Goal: Task Accomplishment & Management: Use online tool/utility

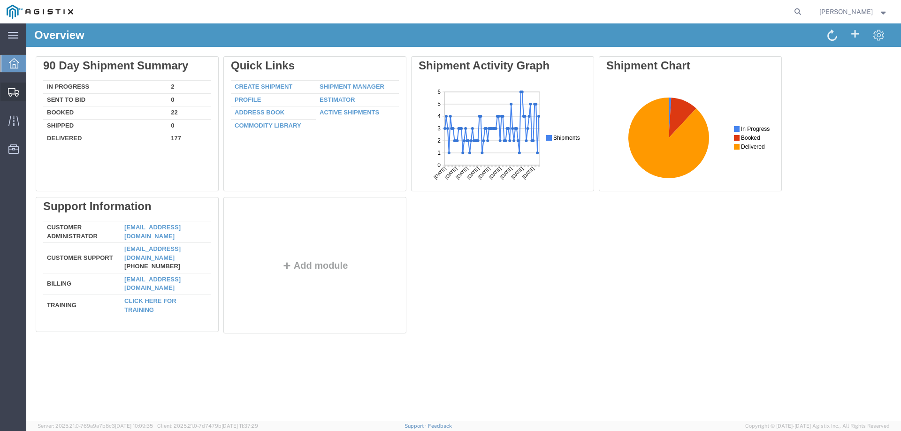
click at [0, 0] on span "Create from Template" at bounding box center [0, 0] width 0 height 0
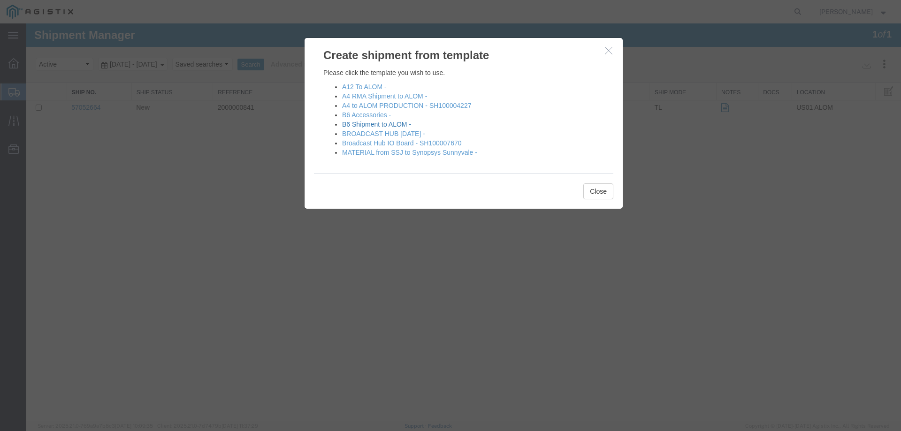
click at [367, 125] on link "B6 Shipment to ALOM -" at bounding box center [376, 125] width 69 height 8
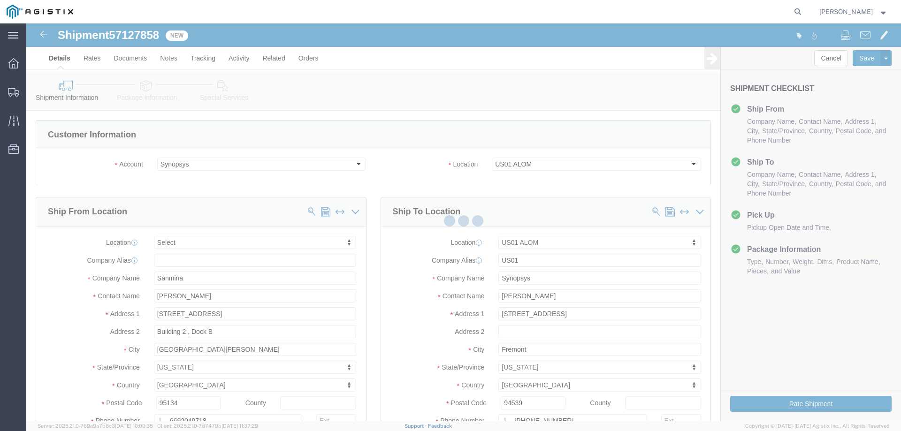
select select
select select "65511"
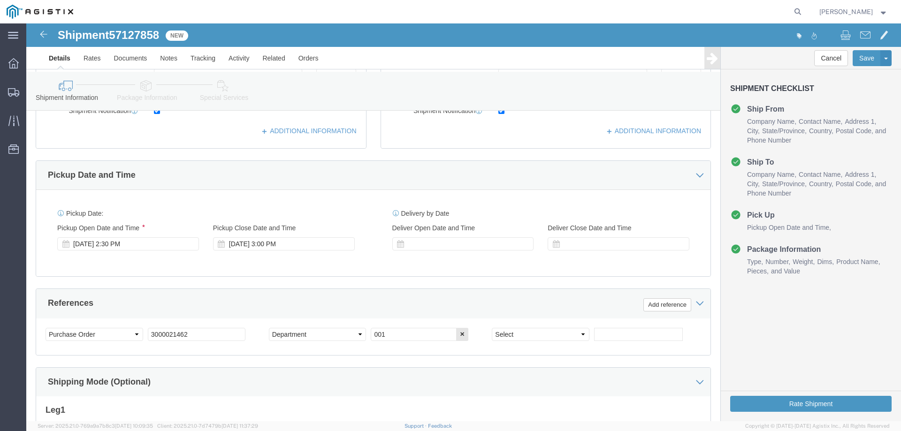
scroll to position [422, 0]
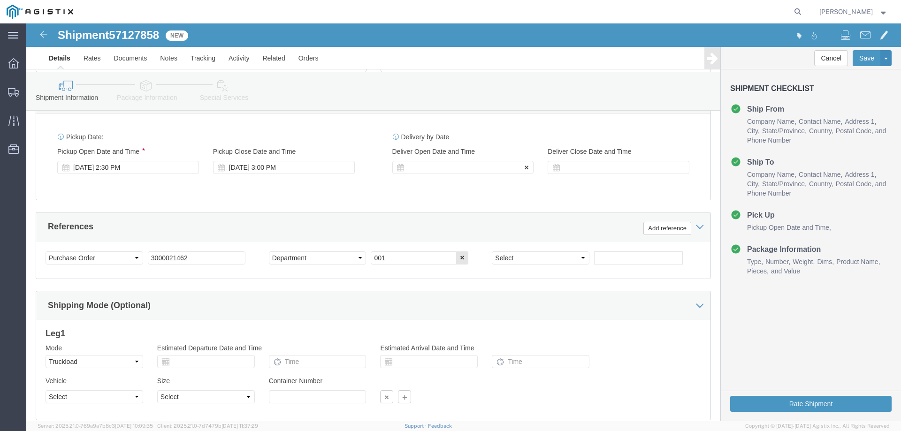
click div
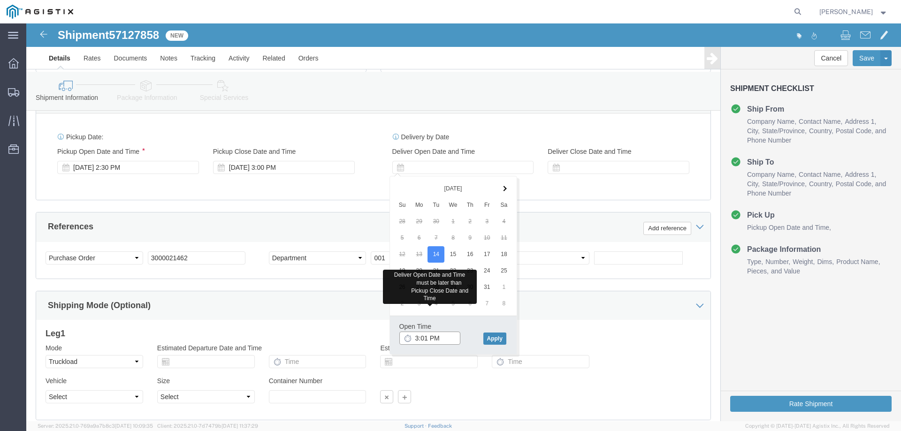
type input "3:01 PM"
drag, startPoint x: 477, startPoint y: 315, endPoint x: 487, endPoint y: 300, distance: 18.0
click button "Apply"
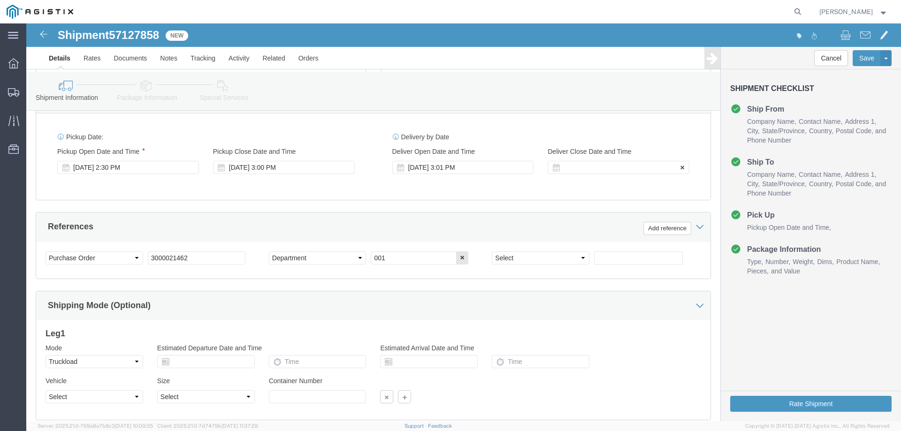
click div
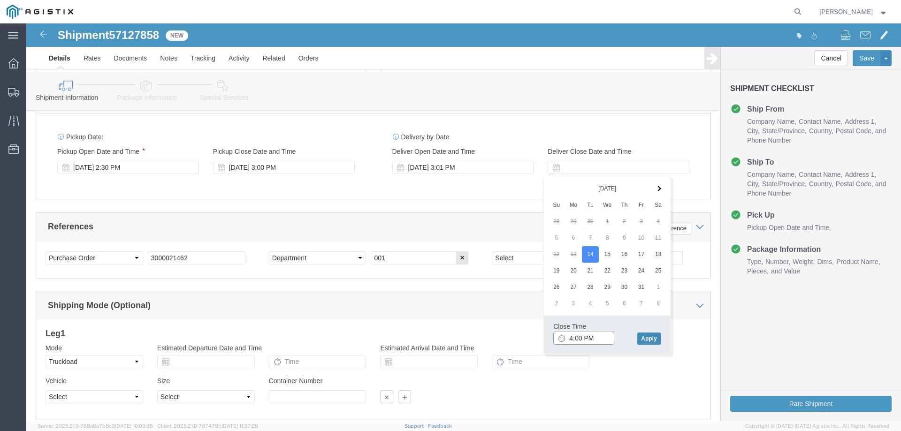
type input "4:00 PM"
click button "Apply"
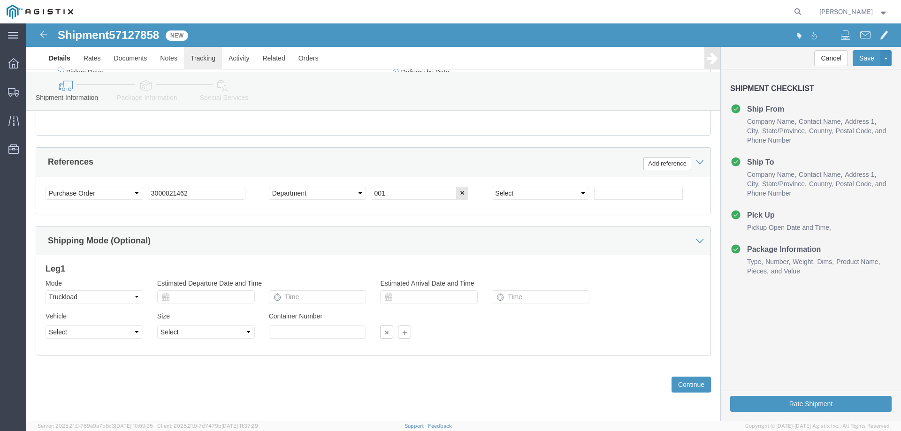
scroll to position [299, 0]
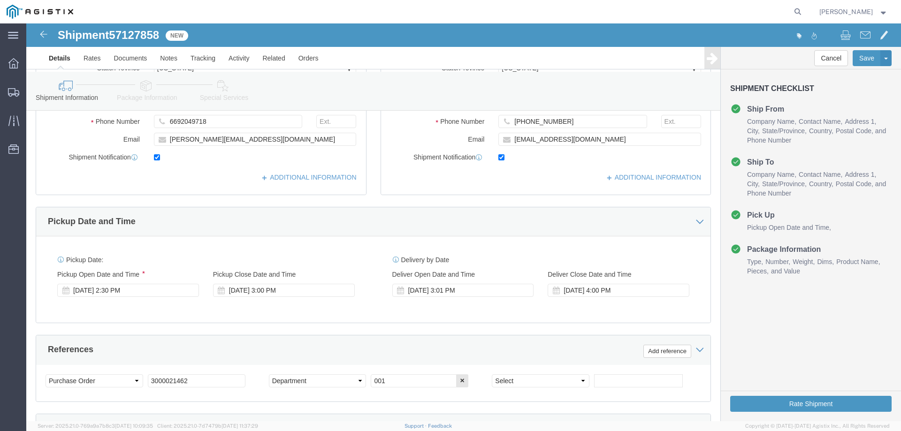
click icon
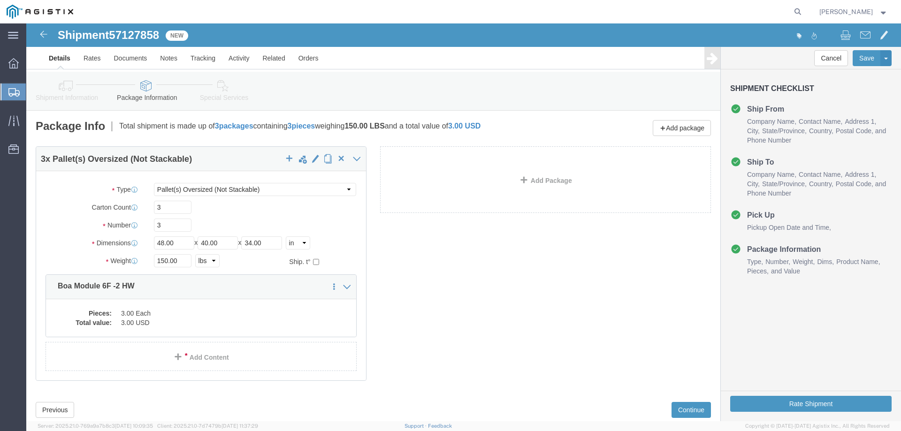
click div "3 x Pallet(s) Oversized (Not Stackable) Package Type Select Bale(s) Basket(s) B…"
click dd "3.00 Each"
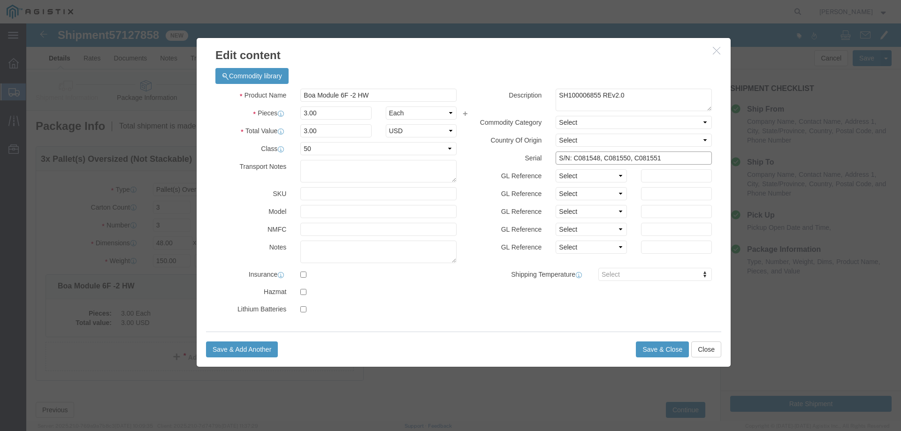
click input "S/N: C081548, C081550, C081551"
type input "S/N: C081560, C081563, C081564"
click button "Save & Close"
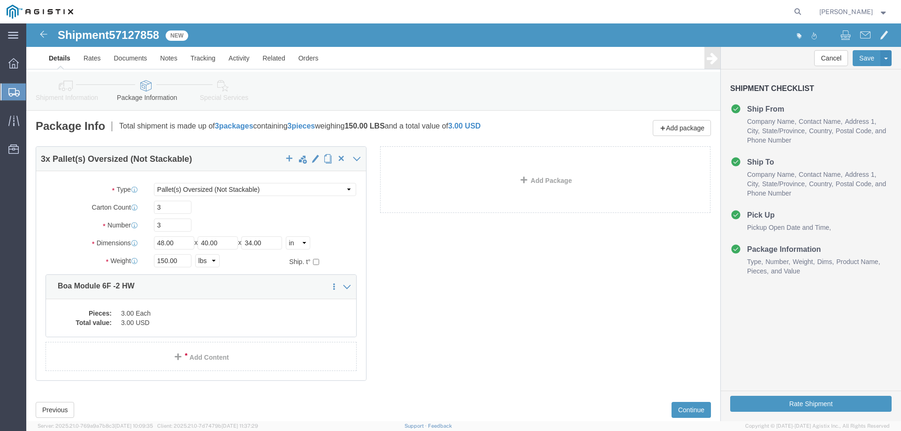
click link "Special Services"
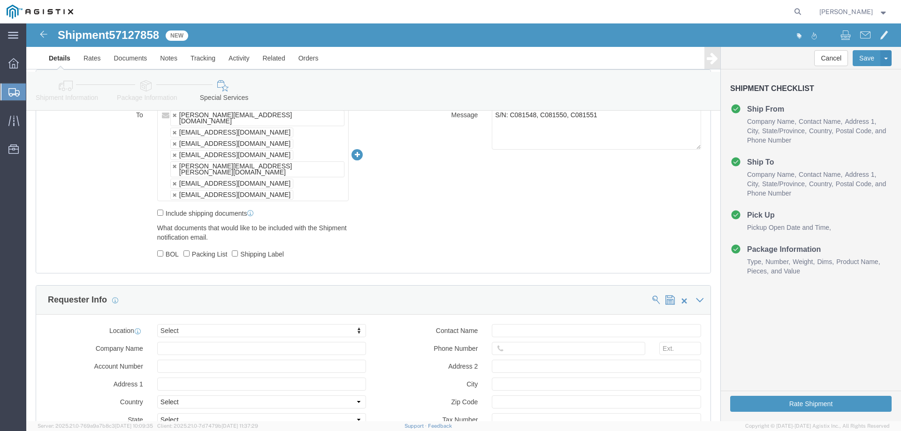
scroll to position [563, 0]
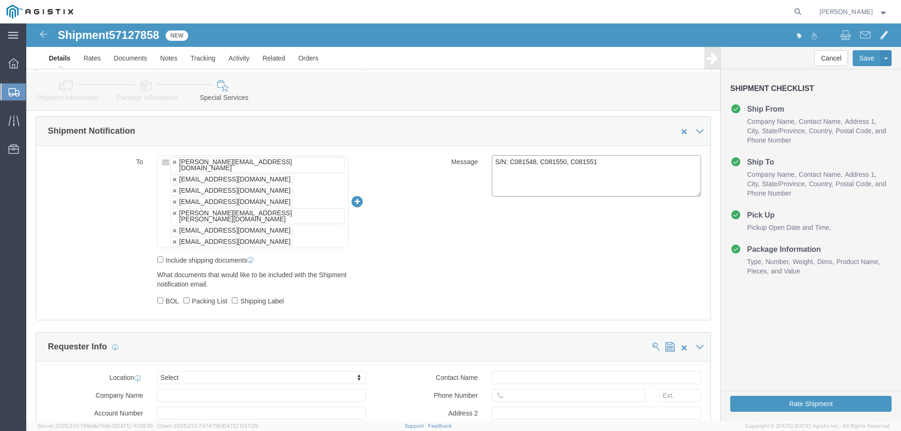
drag, startPoint x: 504, startPoint y: 139, endPoint x: 503, endPoint y: 172, distance: 32.4
click textarea "S/N: C081548, C081550, C081551"
type textarea "S/N: C081560, C081563, C081564"
click div "To [PERSON_NAME][EMAIL_ADDRESS][DOMAIN_NAME] [EMAIL_ADDRESS][DOMAIN_NAME] [EMAI…"
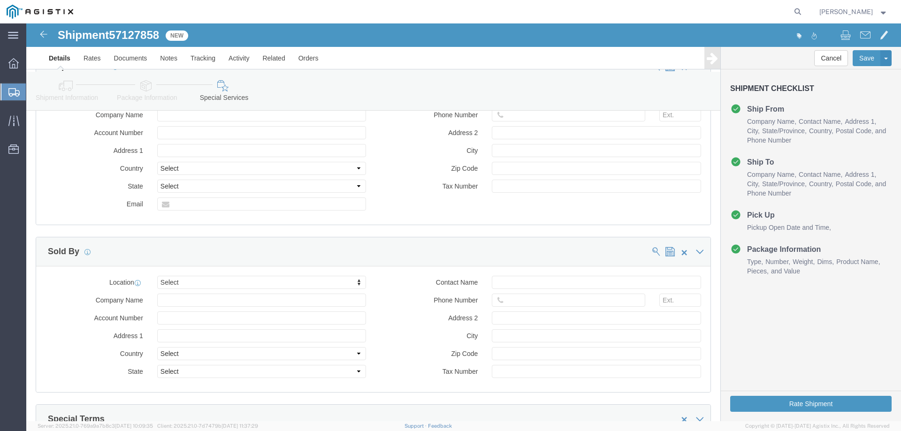
scroll to position [844, 0]
click button "Rate Shipment"
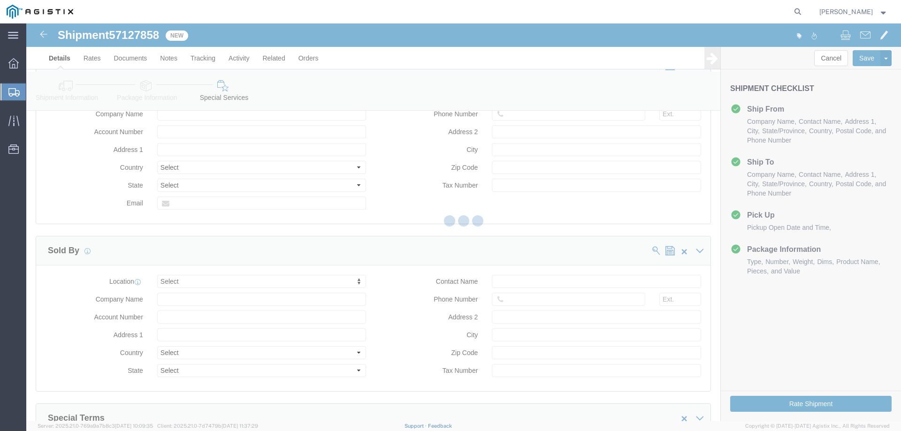
scroll to position [0, 0]
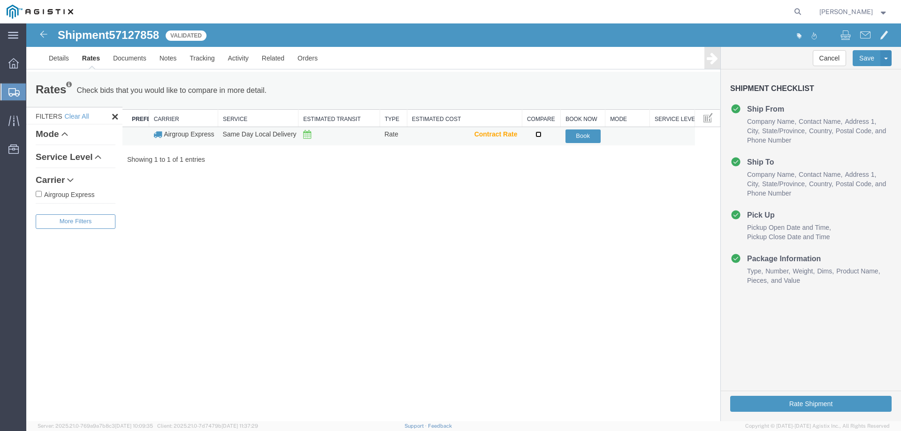
click at [539, 136] on input "checkbox" at bounding box center [538, 134] width 6 height 6
checkbox input "true"
click at [560, 136] on td at bounding box center [541, 136] width 38 height 18
click at [572, 136] on button "Book" at bounding box center [582, 136] width 35 height 14
